Goal: Information Seeking & Learning: Learn about a topic

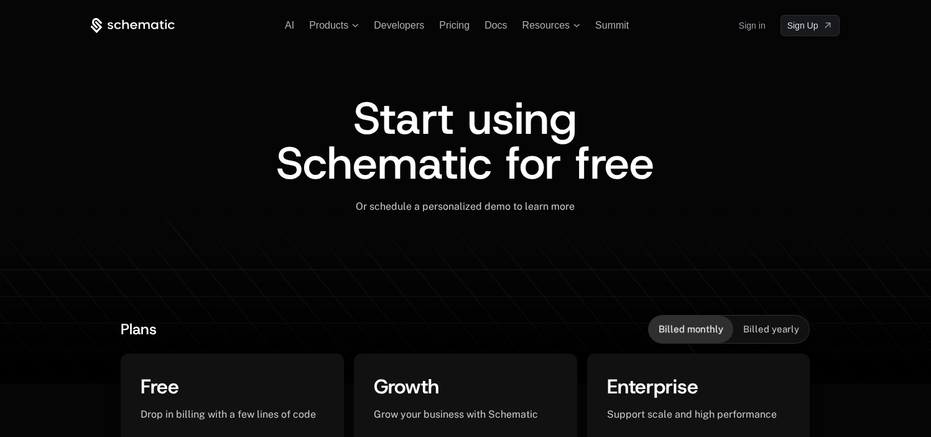
click at [764, 30] on link "Sign in" at bounding box center [752, 26] width 27 height 20
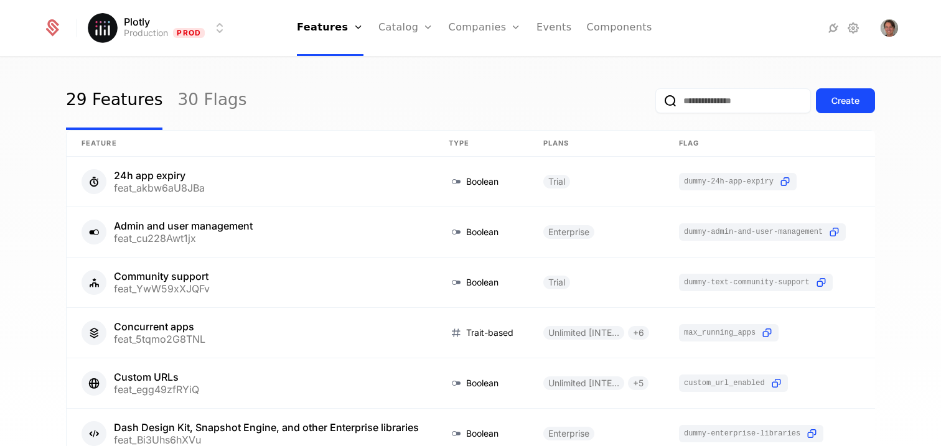
scroll to position [18, 0]
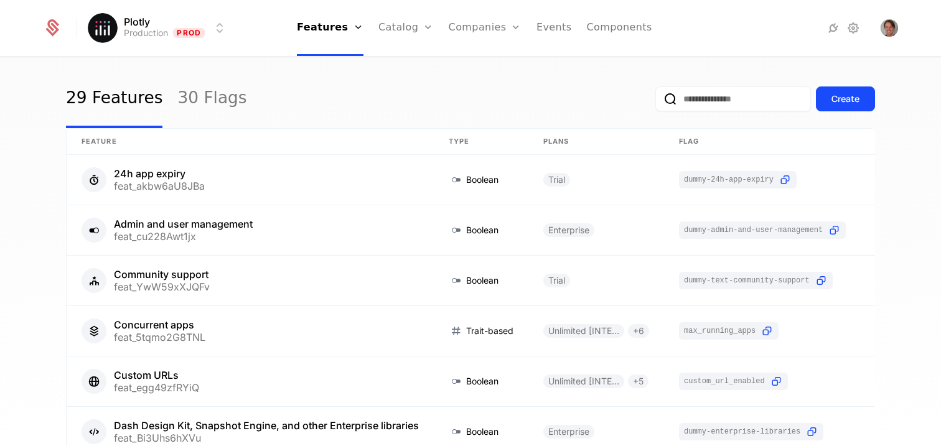
click at [418, 66] on link "Plans" at bounding box center [425, 61] width 64 height 10
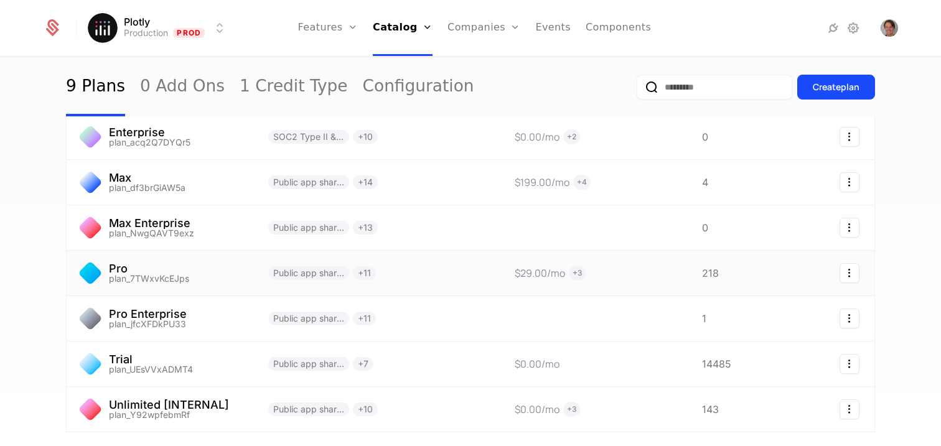
scroll to position [180, 0]
